Goal: Task Accomplishment & Management: Use online tool/utility

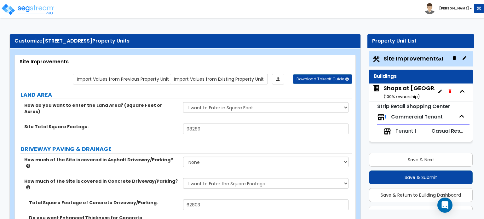
select select "2"
select select "1"
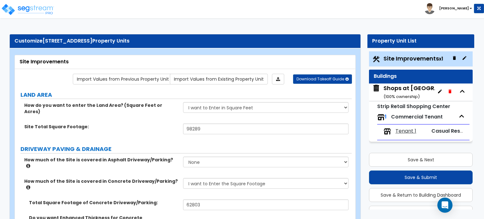
select select "1"
select select "2"
select select "1"
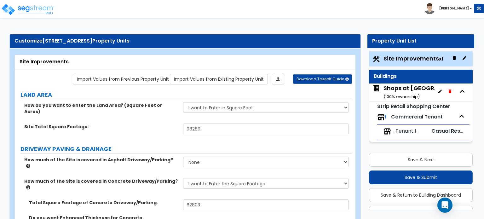
select select "2"
select select "1"
select select "3"
select select "1"
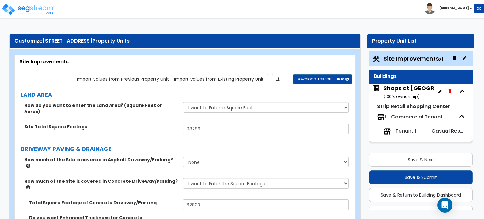
click at [230, 39] on div "Customize 1115 E Pioneer Parkway Property Units" at bounding box center [184, 40] width 341 height 7
click at [31, 4] on img at bounding box center [28, 9] width 54 height 13
